Goal: Information Seeking & Learning: Learn about a topic

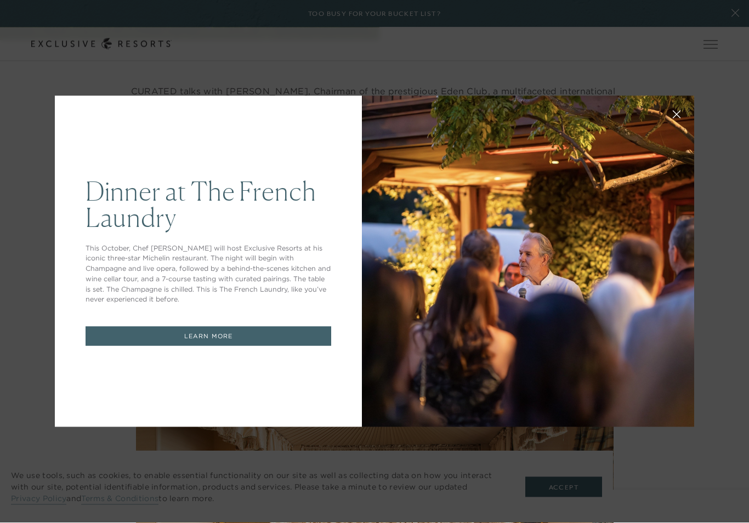
click at [676, 119] on icon at bounding box center [676, 115] width 8 height 8
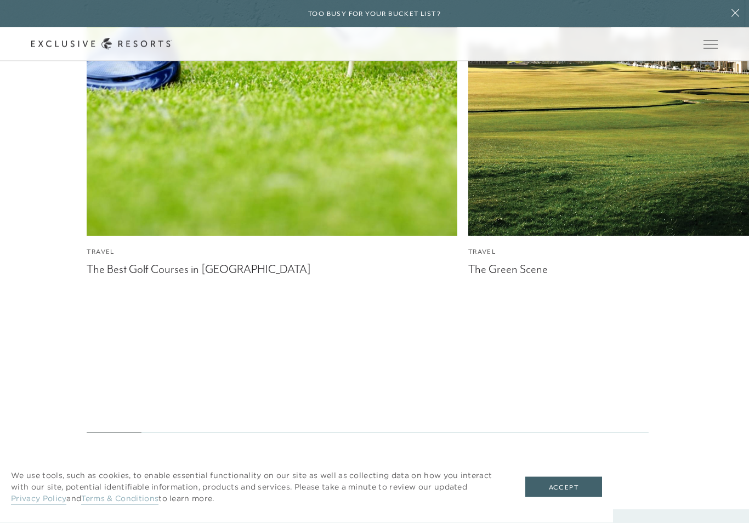
scroll to position [3216, 0]
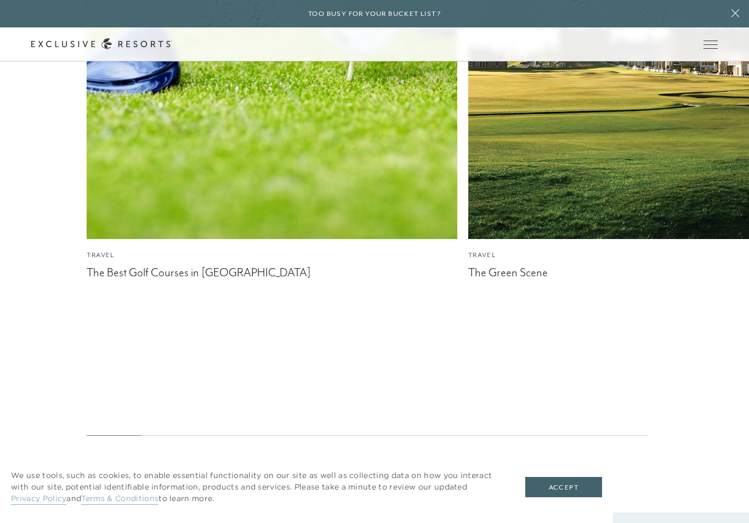
click at [128, 197] on img at bounding box center [272, 53] width 407 height 407
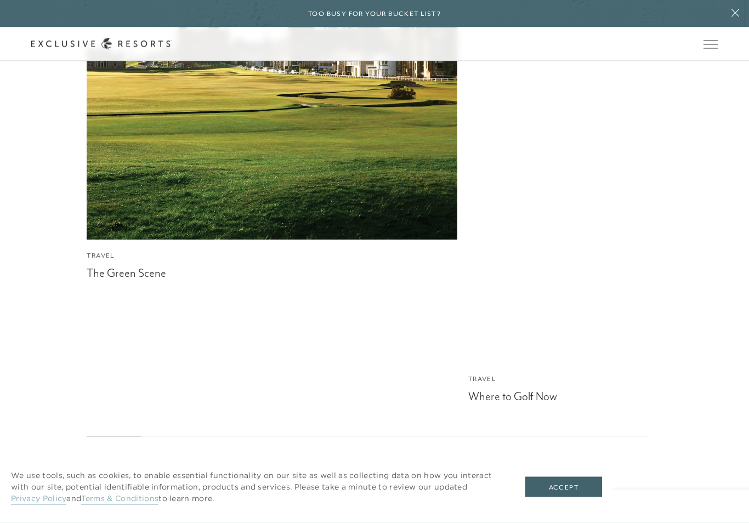
scroll to position [3947, 0]
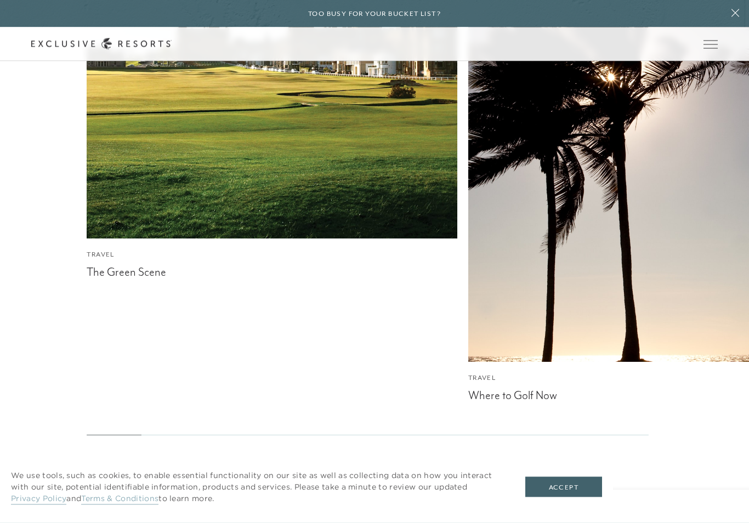
click at [542, 373] on div "Travel" at bounding box center [653, 378] width 370 height 10
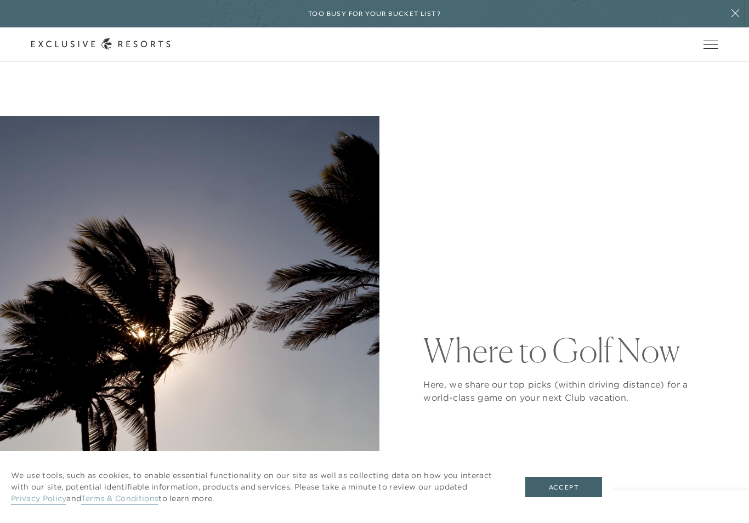
click at [607, 166] on div "Where to Golf Now Here, we share our top picks (within driving distance) for a …" at bounding box center [570, 369] width 294 height 506
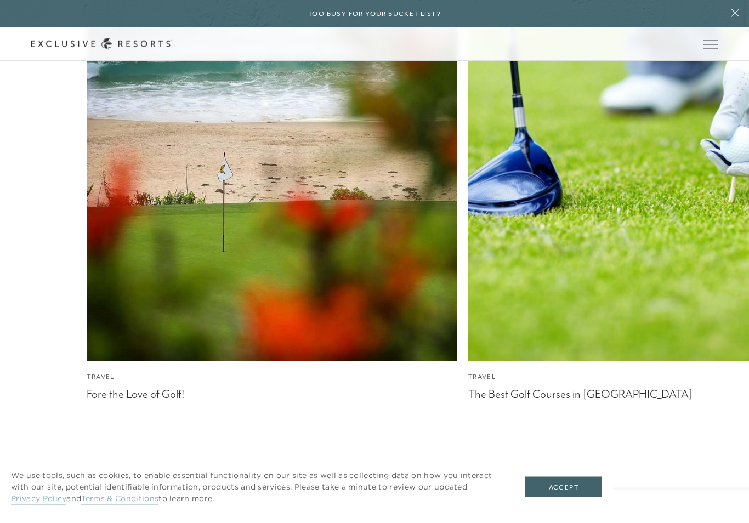
scroll to position [5479, 0]
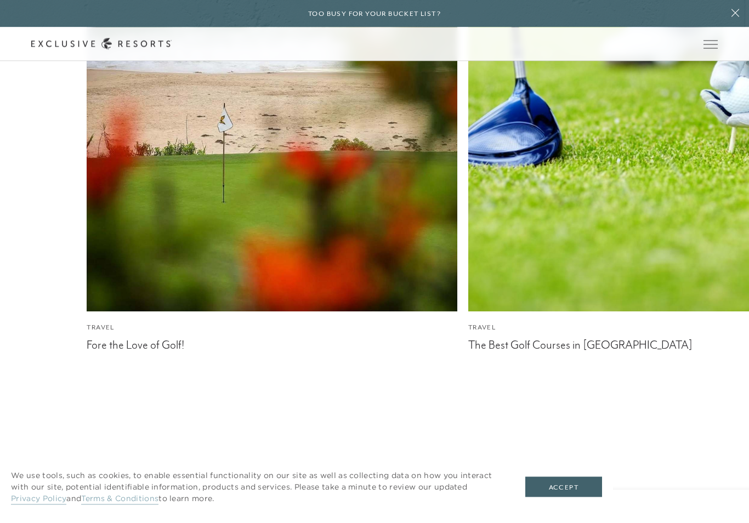
click at [571, 336] on div "The Best Golf Courses in [GEOGRAPHIC_DATA]" at bounding box center [653, 344] width 370 height 16
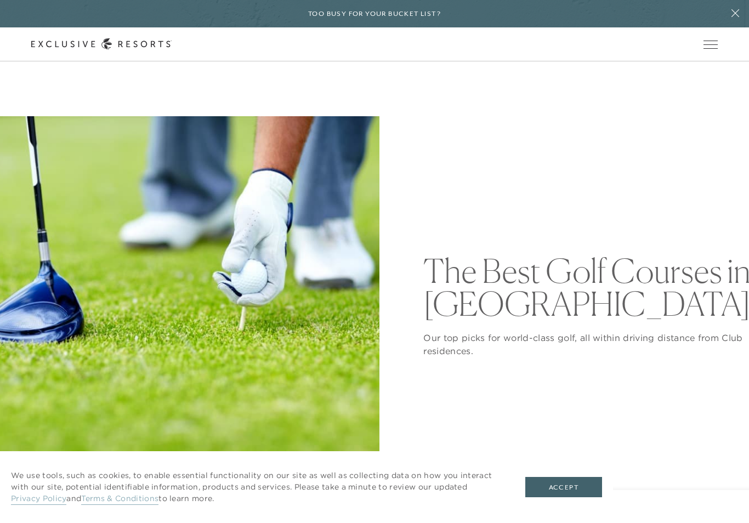
click at [621, 199] on div "The Best Golf Courses in [GEOGRAPHIC_DATA] Our top picks for world-class golf, …" at bounding box center [570, 305] width 294 height 379
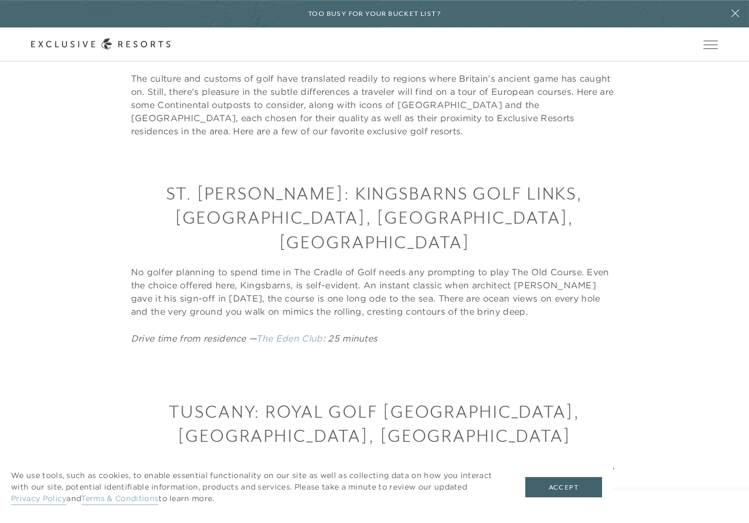
scroll to position [454, 0]
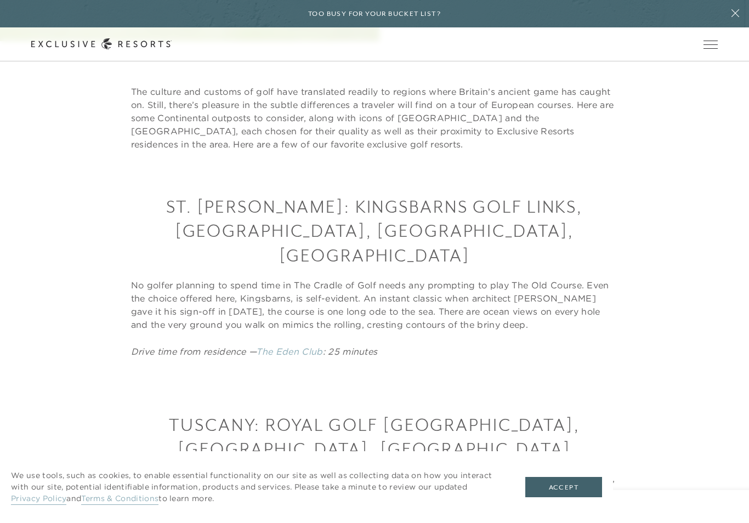
click at [404, 413] on h3 "Tuscany: Royal Golf [GEOGRAPHIC_DATA], [GEOGRAPHIC_DATA], [GEOGRAPHIC_DATA]" at bounding box center [374, 437] width 487 height 49
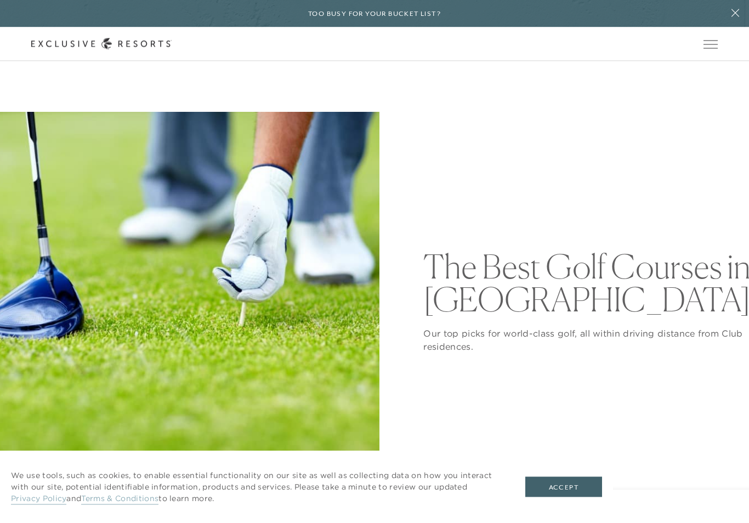
scroll to position [1, 0]
